Goal: Communication & Community: Ask a question

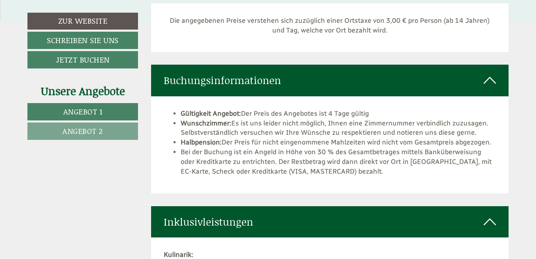
scroll to position [1519, 0]
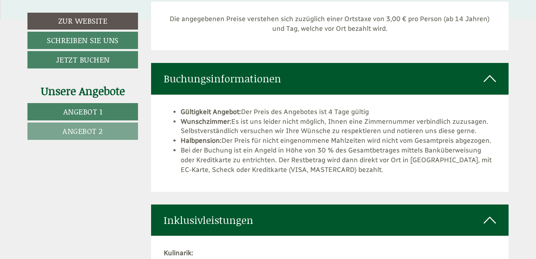
click at [94, 130] on span "Angebot 2" at bounding box center [82, 130] width 41 height 11
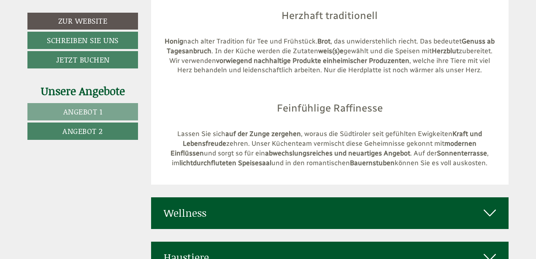
scroll to position [2817, 0]
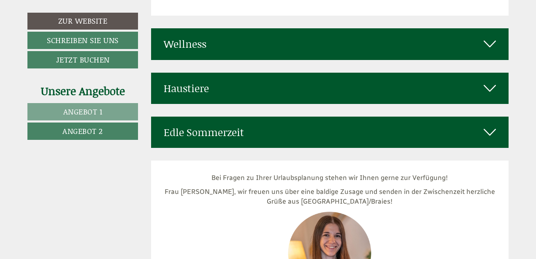
click at [484, 81] on icon at bounding box center [490, 88] width 12 height 14
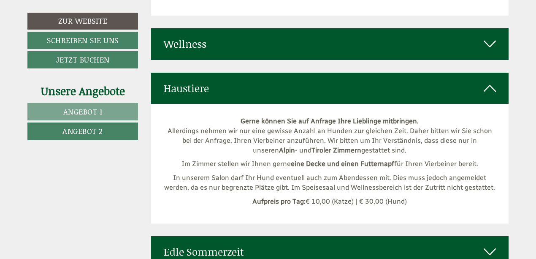
click at [93, 111] on span "Angebot 1" at bounding box center [82, 111] width 39 height 11
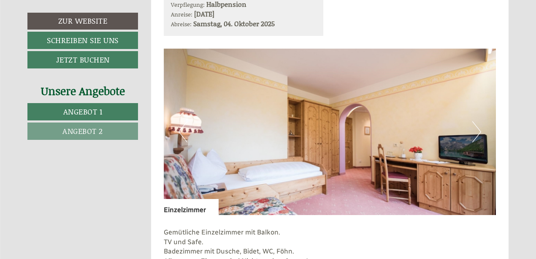
scroll to position [539, 0]
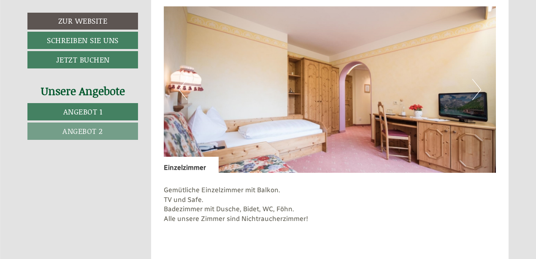
click at [478, 95] on button "Next" at bounding box center [476, 89] width 9 height 21
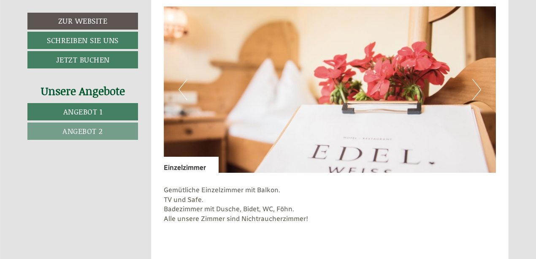
click at [478, 95] on button "Next" at bounding box center [476, 89] width 9 height 21
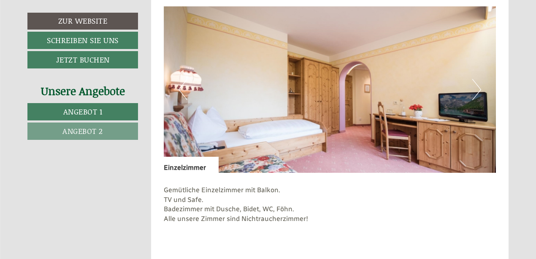
click at [478, 95] on button "Next" at bounding box center [476, 89] width 9 height 21
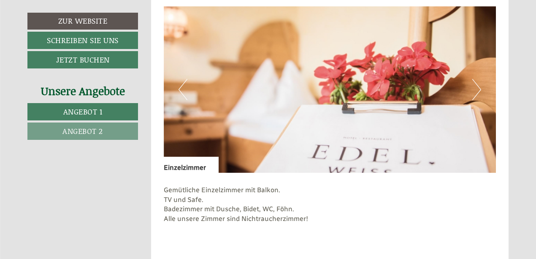
click at [181, 90] on button "Previous" at bounding box center [182, 89] width 9 height 21
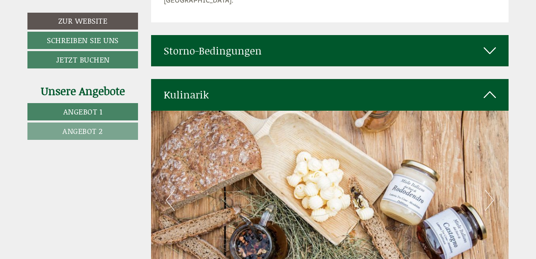
scroll to position [2185, 0]
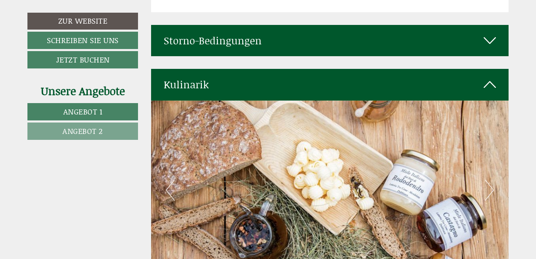
click at [100, 110] on span "Angebot 1" at bounding box center [82, 111] width 39 height 11
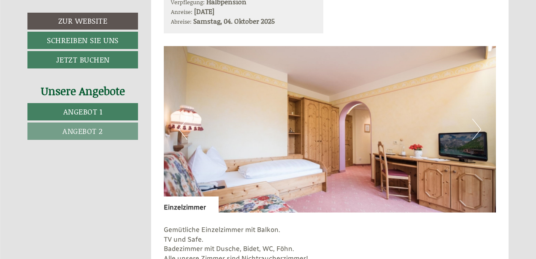
scroll to position [412, 0]
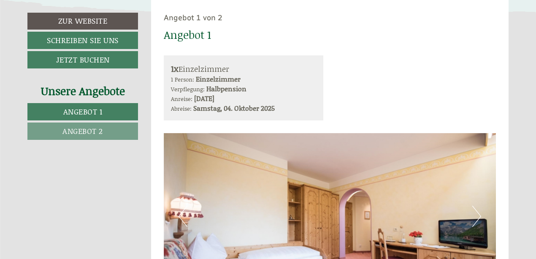
click at [96, 131] on span "Angebot 2" at bounding box center [82, 130] width 41 height 11
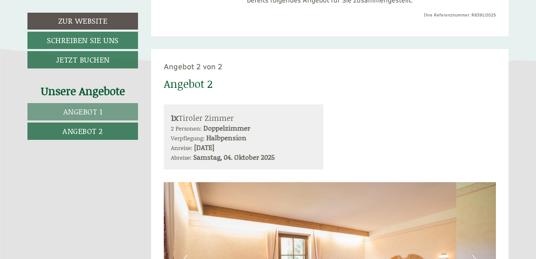
scroll to position [454, 0]
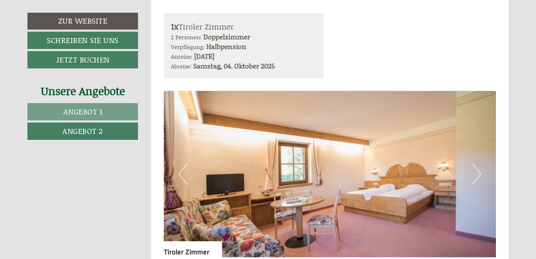
click at [473, 174] on button "Next" at bounding box center [476, 173] width 9 height 21
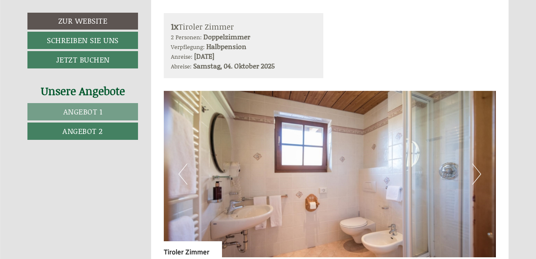
click at [473, 174] on button "Next" at bounding box center [476, 173] width 9 height 21
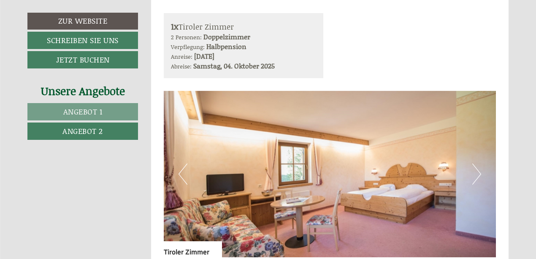
click at [473, 174] on button "Next" at bounding box center [476, 173] width 9 height 21
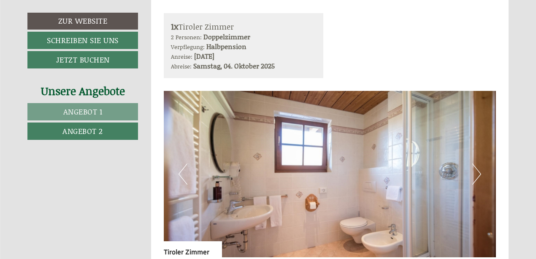
click at [69, 111] on span "Angebot 1" at bounding box center [82, 111] width 39 height 11
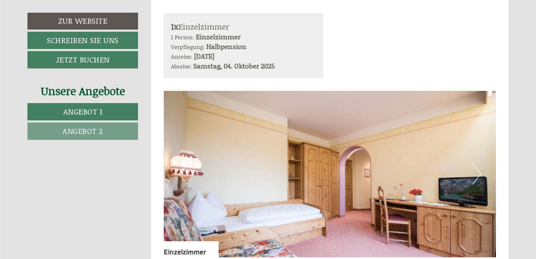
scroll to position [412, 0]
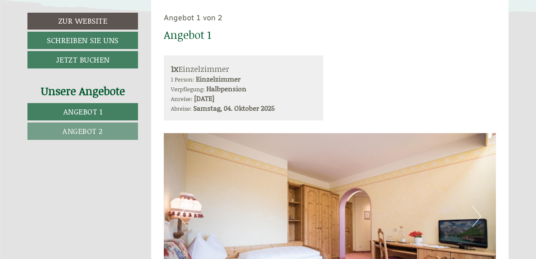
click at [479, 219] on button "Next" at bounding box center [476, 215] width 9 height 21
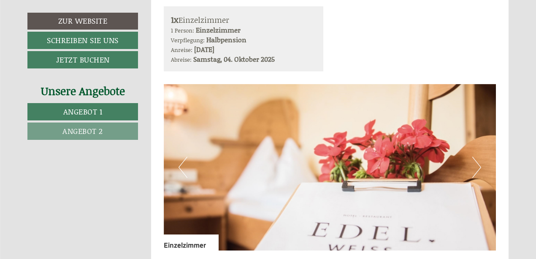
scroll to position [539, 0]
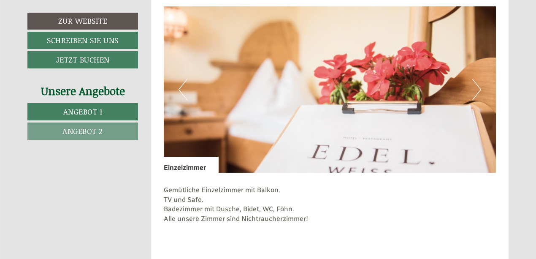
click at [478, 84] on button "Next" at bounding box center [476, 89] width 9 height 21
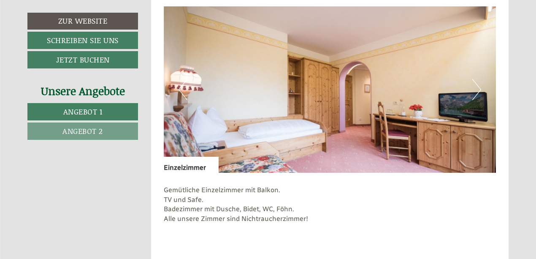
click at [478, 84] on button "Next" at bounding box center [476, 89] width 9 height 21
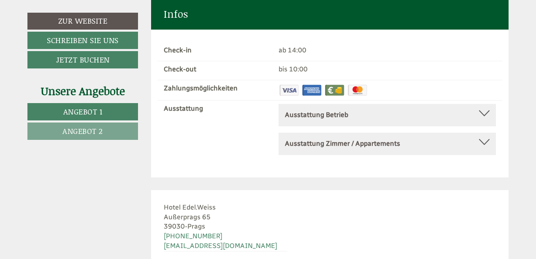
scroll to position [3407, 0]
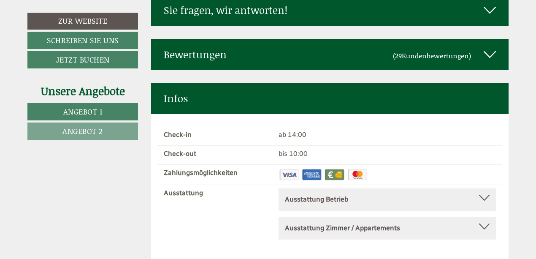
click at [86, 113] on span "Angebot 1" at bounding box center [82, 111] width 39 height 11
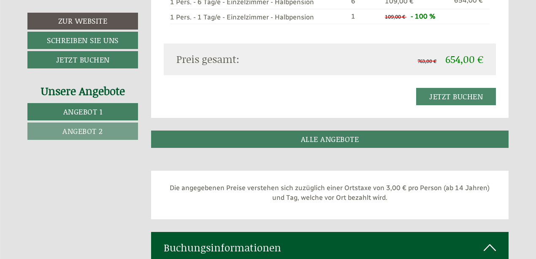
scroll to position [834, 0]
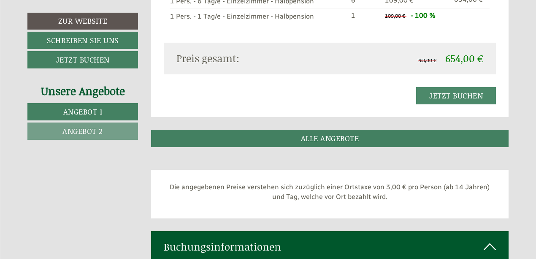
click at [95, 130] on span "Angebot 2" at bounding box center [82, 130] width 41 height 11
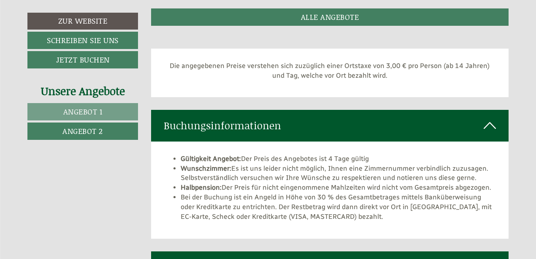
scroll to position [792, 0]
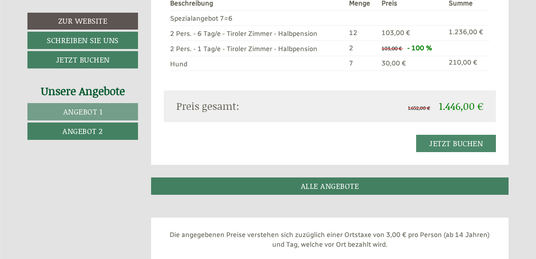
click at [114, 109] on link "Angebot 1" at bounding box center [82, 111] width 111 height 17
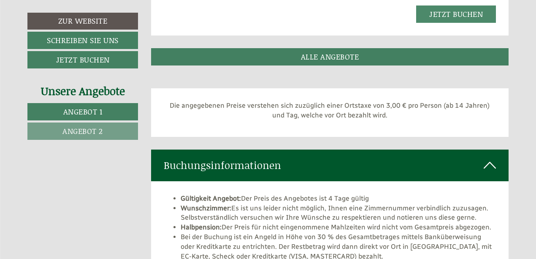
scroll to position [919, 0]
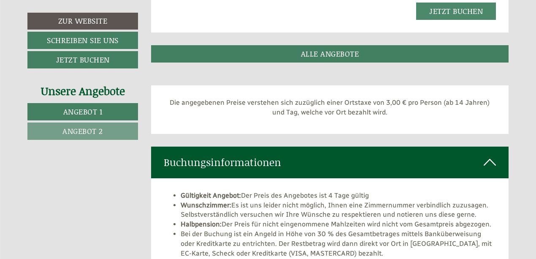
click at [88, 128] on span "Angebot 2" at bounding box center [82, 130] width 41 height 11
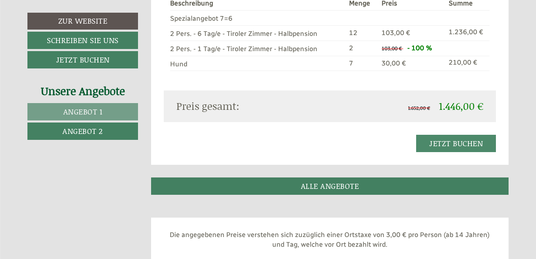
scroll to position [539, 0]
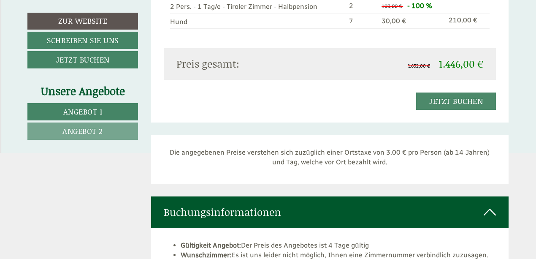
scroll to position [1435, 0]
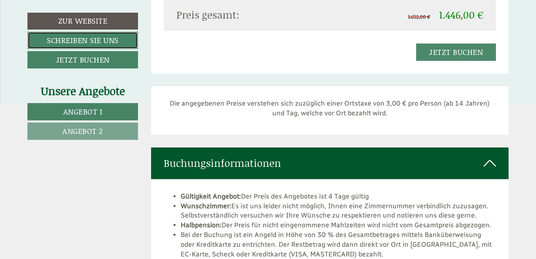
click at [97, 38] on link "Schreiben Sie uns" at bounding box center [82, 40] width 111 height 17
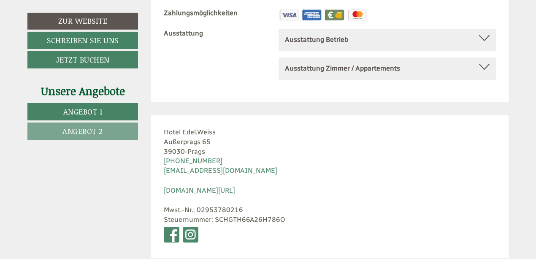
scroll to position [3864, 0]
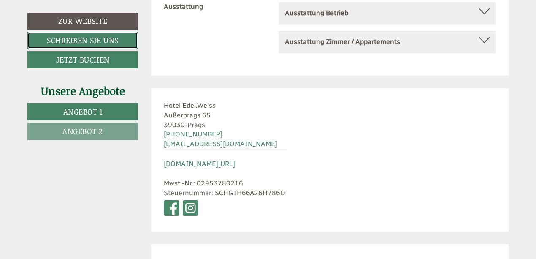
click at [84, 37] on link "Schreiben Sie uns" at bounding box center [82, 40] width 111 height 17
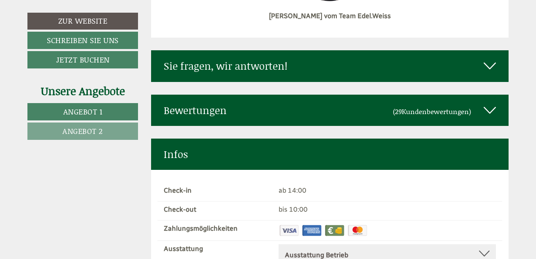
scroll to position [3618, 0]
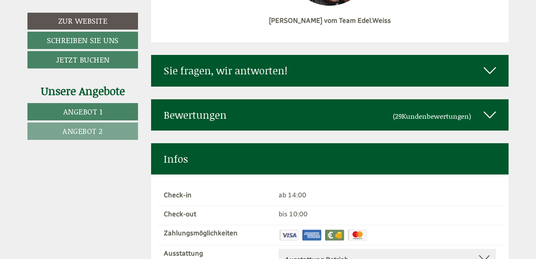
click at [485, 63] on icon at bounding box center [490, 70] width 12 height 14
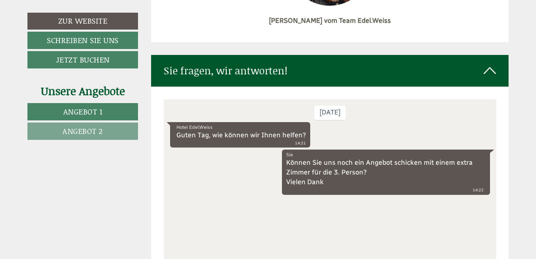
scroll to position [3702, 0]
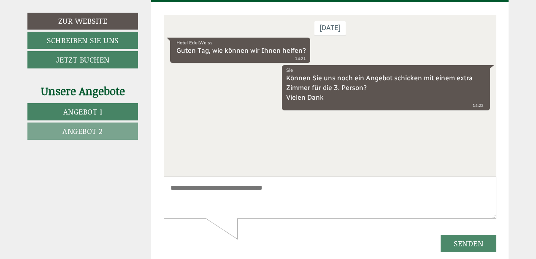
click at [192, 185] on textarea at bounding box center [329, 197] width 333 height 43
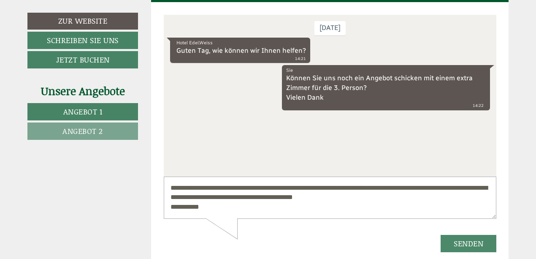
click at [201, 197] on textarea "**********" at bounding box center [329, 197] width 333 height 43
click at [466, 186] on textarea "**********" at bounding box center [329, 197] width 333 height 43
click at [356, 199] on textarea "**********" at bounding box center [329, 197] width 333 height 43
drag, startPoint x: 287, startPoint y: 199, endPoint x: 294, endPoint y: 199, distance: 6.8
click at [287, 199] on textarea "**********" at bounding box center [329, 197] width 333 height 43
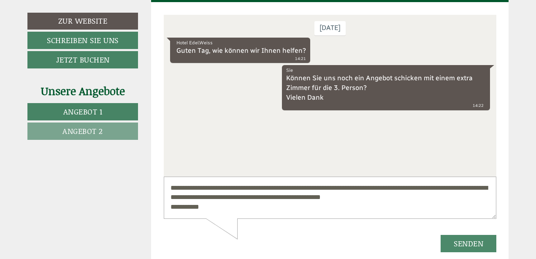
click at [349, 196] on textarea "**********" at bounding box center [329, 197] width 333 height 43
click at [422, 197] on textarea "**********" at bounding box center [329, 197] width 333 height 43
click at [344, 197] on textarea "**********" at bounding box center [329, 197] width 333 height 43
type textarea "**********"
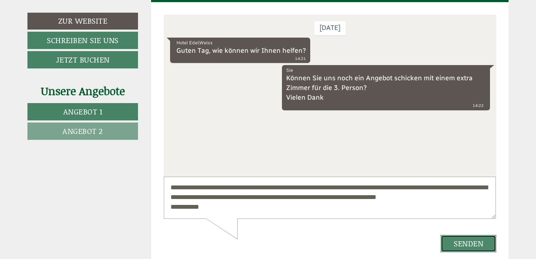
click at [473, 243] on button "Senden" at bounding box center [468, 242] width 56 height 17
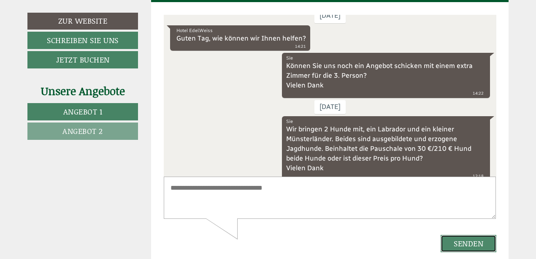
scroll to position [24, 0]
